Goal: Information Seeking & Learning: Learn about a topic

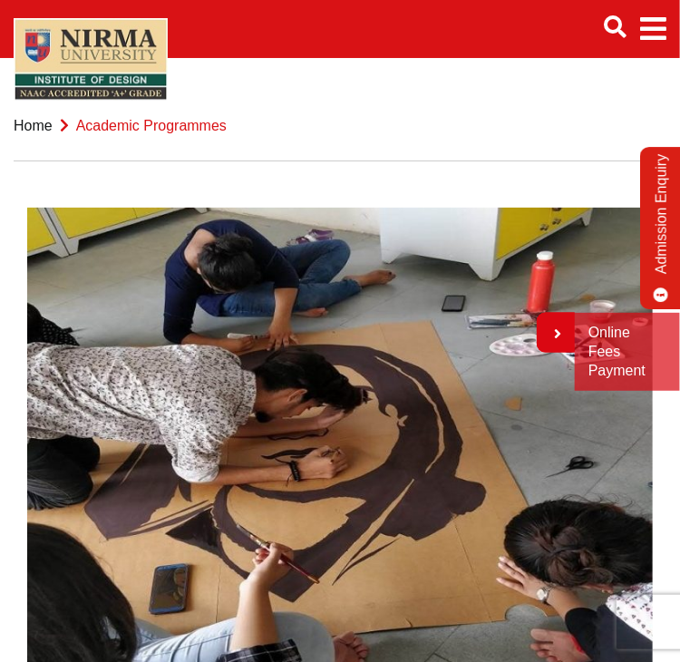
click at [623, 24] on icon "Main navigation" at bounding box center [615, 26] width 23 height 23
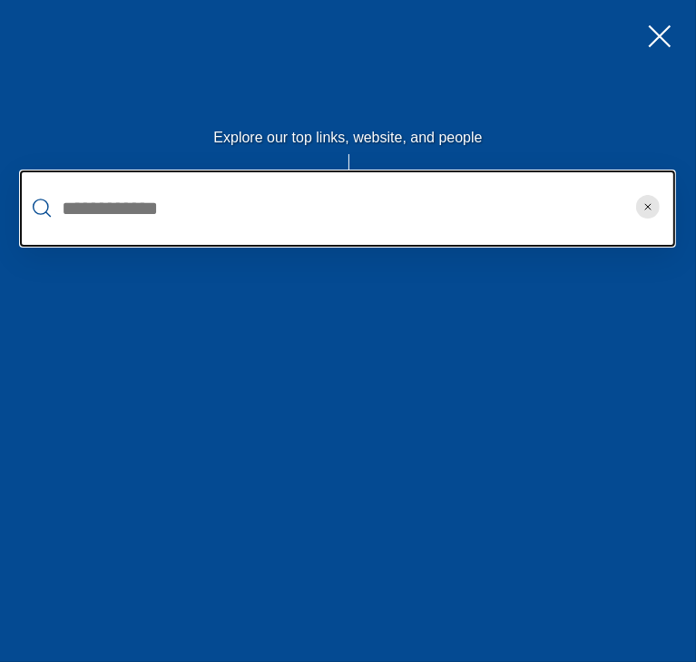
click at [296, 204] on input "text" at bounding box center [347, 208] width 655 height 76
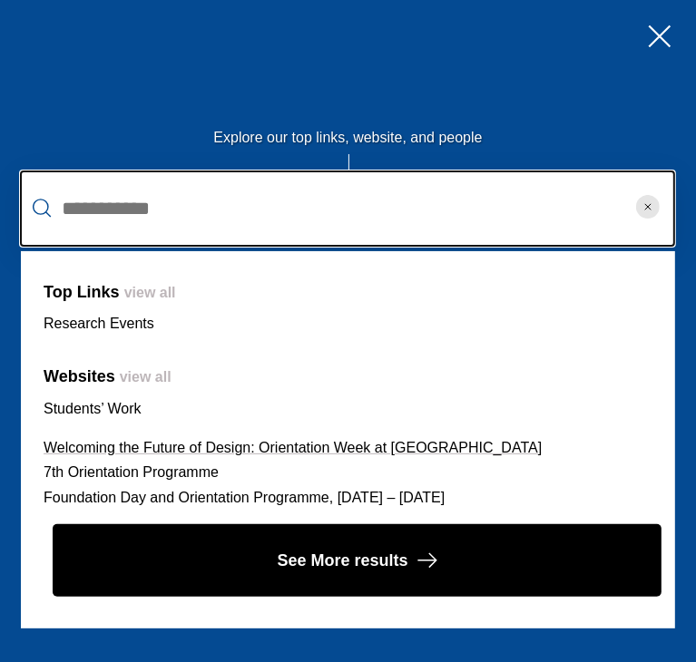
type input "**********"
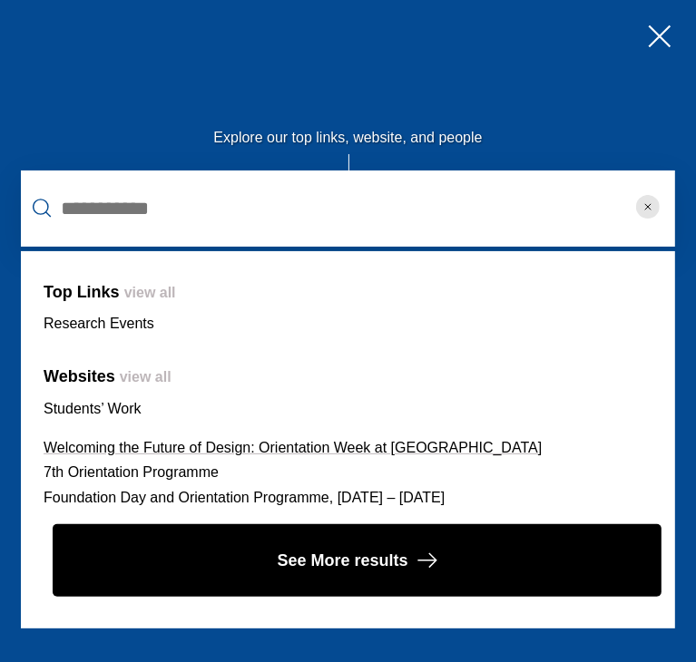
click at [250, 446] on link "Welcoming the Future of Design: Orientation Week at [GEOGRAPHIC_DATA]" at bounding box center [293, 447] width 498 height 15
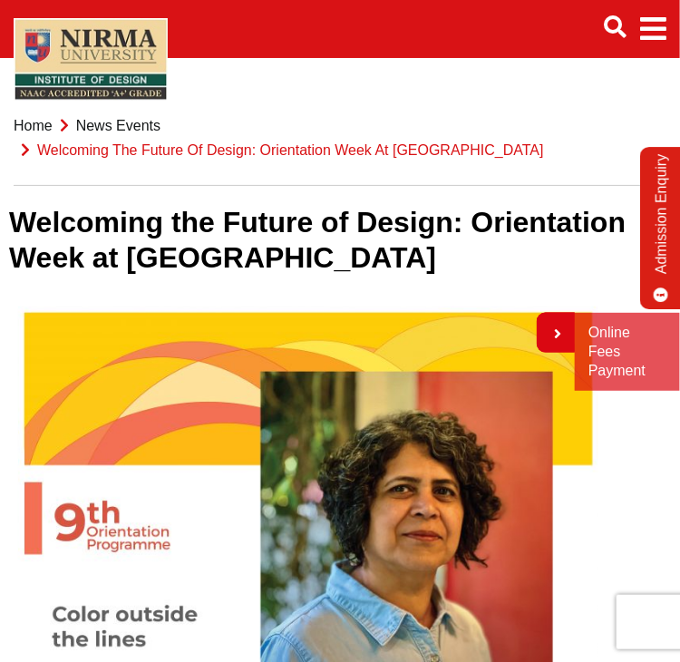
click at [624, 31] on icon "Main navigation" at bounding box center [615, 26] width 23 height 23
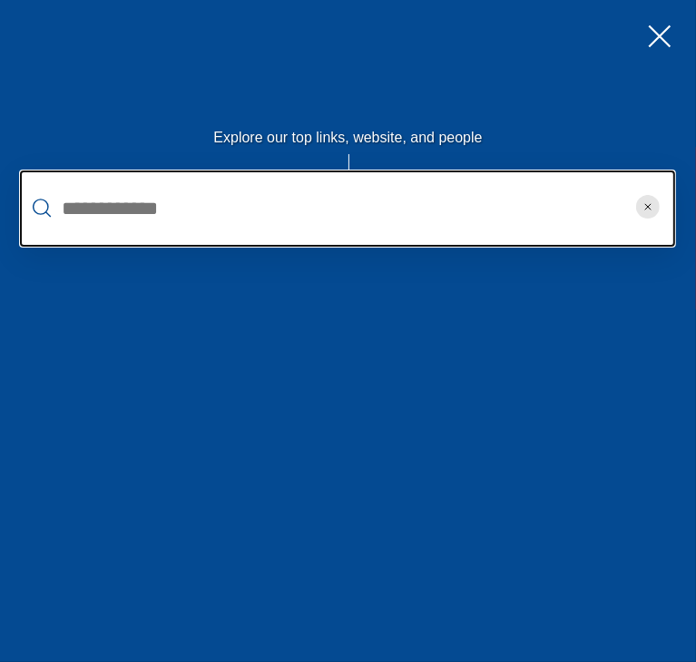
click at [353, 222] on input "text" at bounding box center [347, 208] width 655 height 76
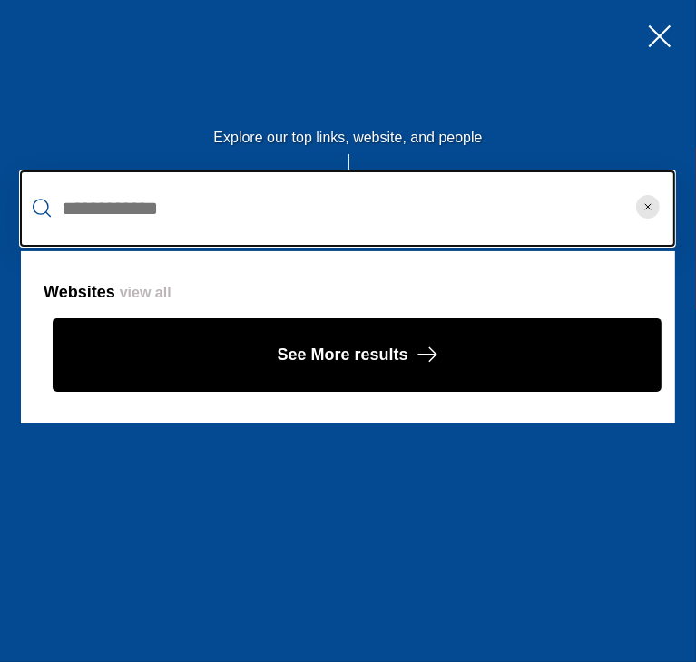
type input "**********"
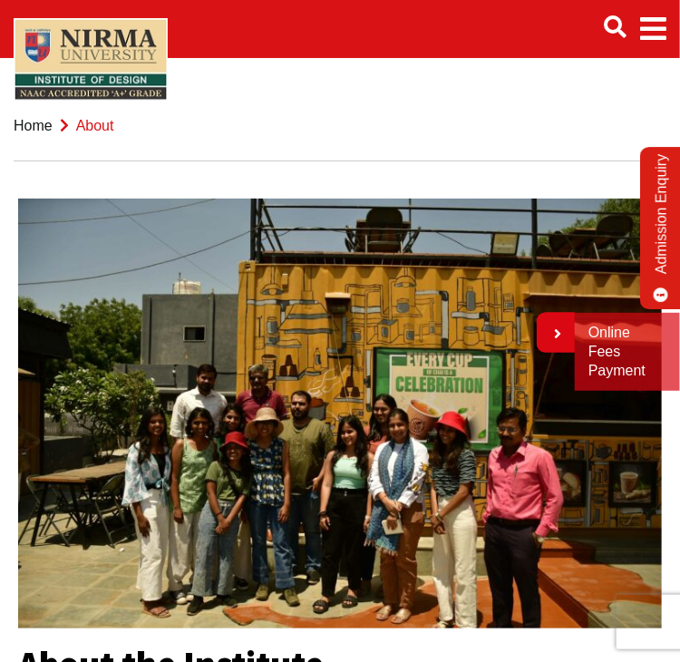
click at [665, 41] on span "Main navigation" at bounding box center [653, 29] width 26 height 51
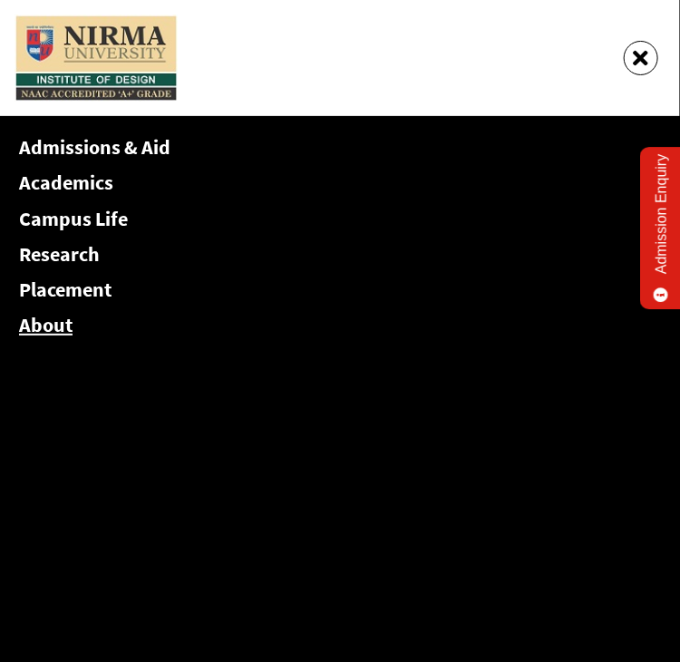
click at [66, 317] on link "About" at bounding box center [46, 324] width 54 height 25
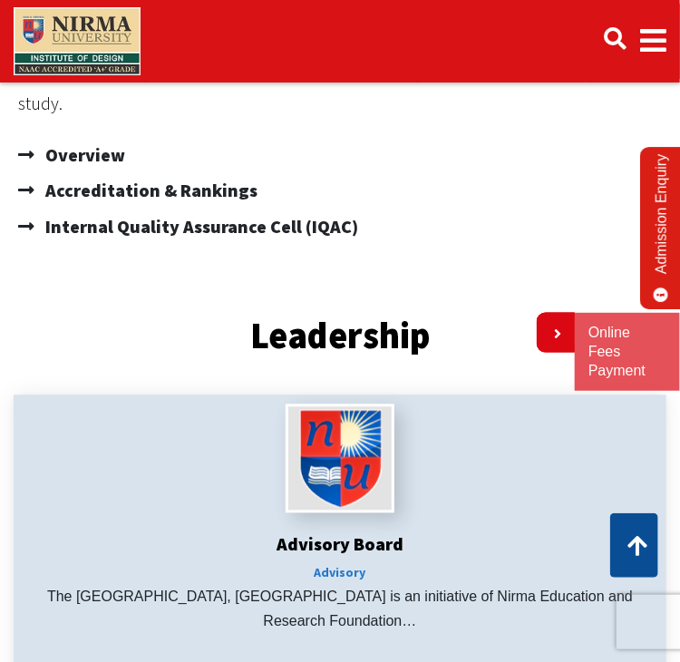
scroll to position [676, 0]
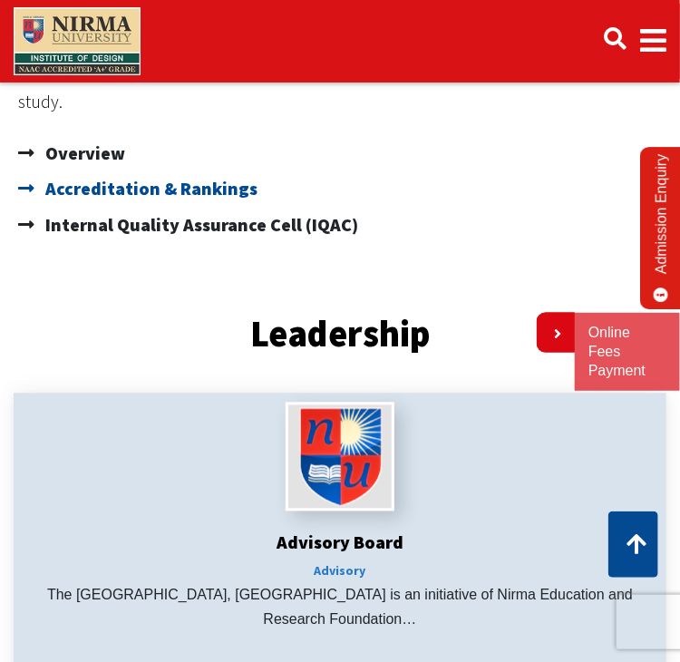
click at [191, 208] on span "Accreditation & Rankings" at bounding box center [149, 189] width 217 height 36
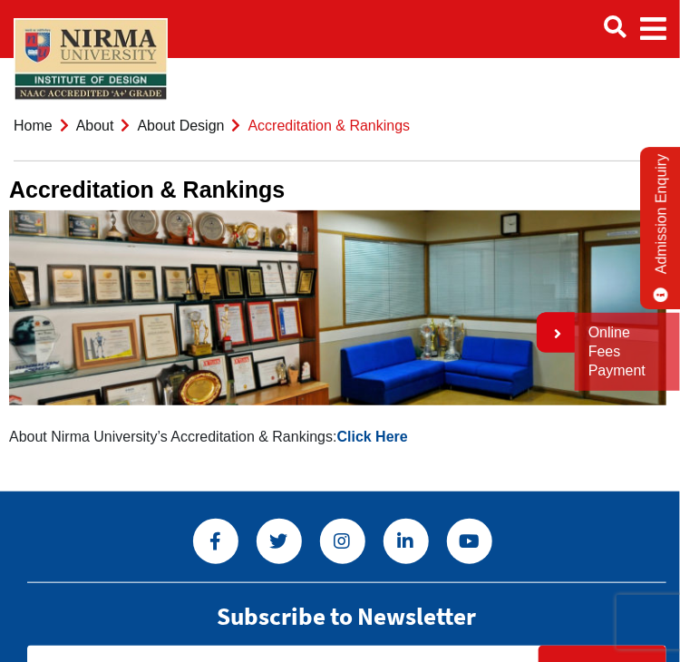
click at [393, 444] on link "Click Here" at bounding box center [372, 436] width 71 height 15
